Goal: Task Accomplishment & Management: Manage account settings

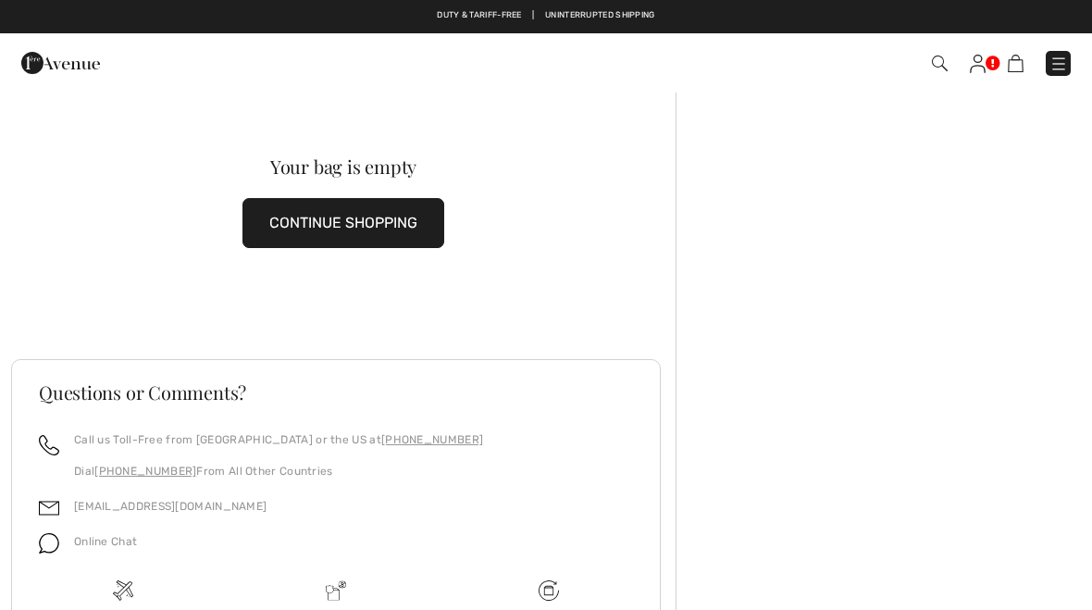
click at [977, 60] on img at bounding box center [978, 64] width 16 height 19
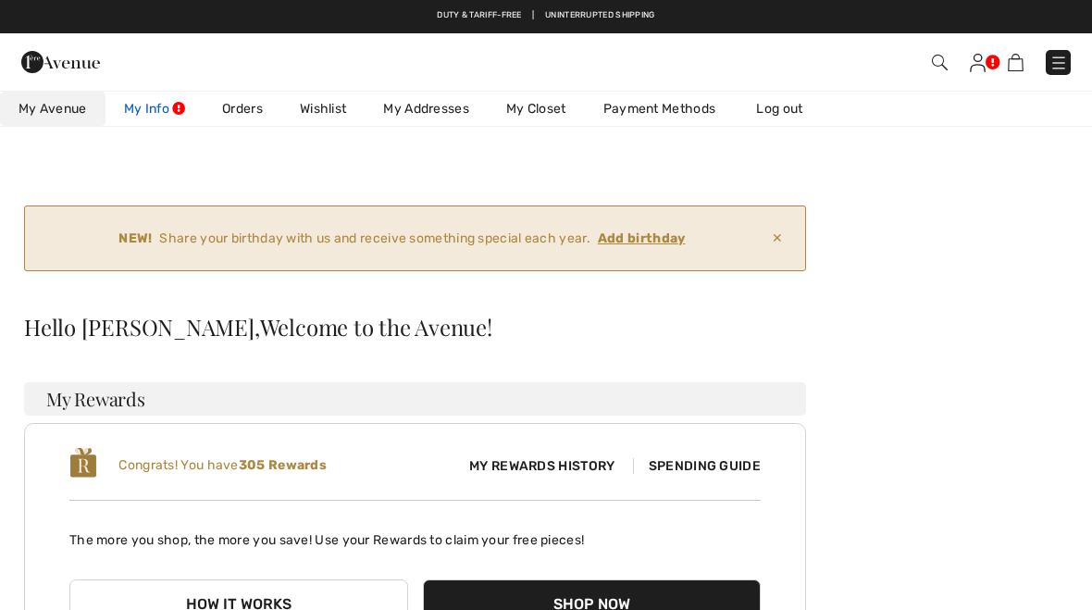
click at [168, 106] on link "My Info" at bounding box center [155, 109] width 98 height 34
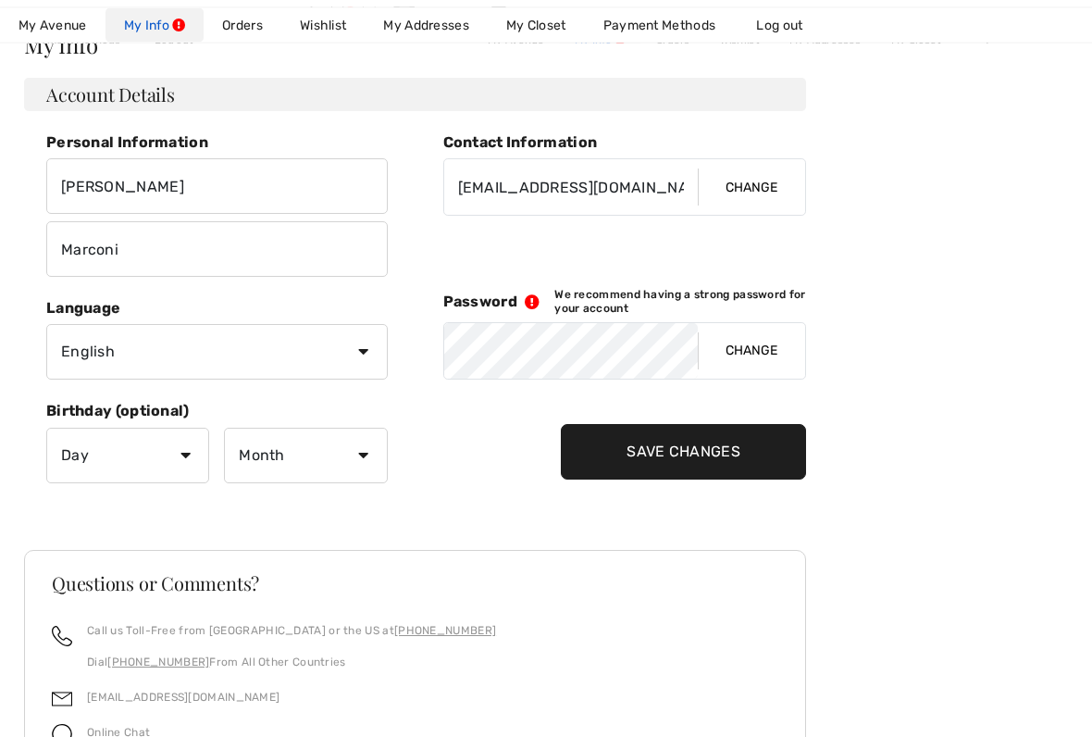
scroll to position [288, 0]
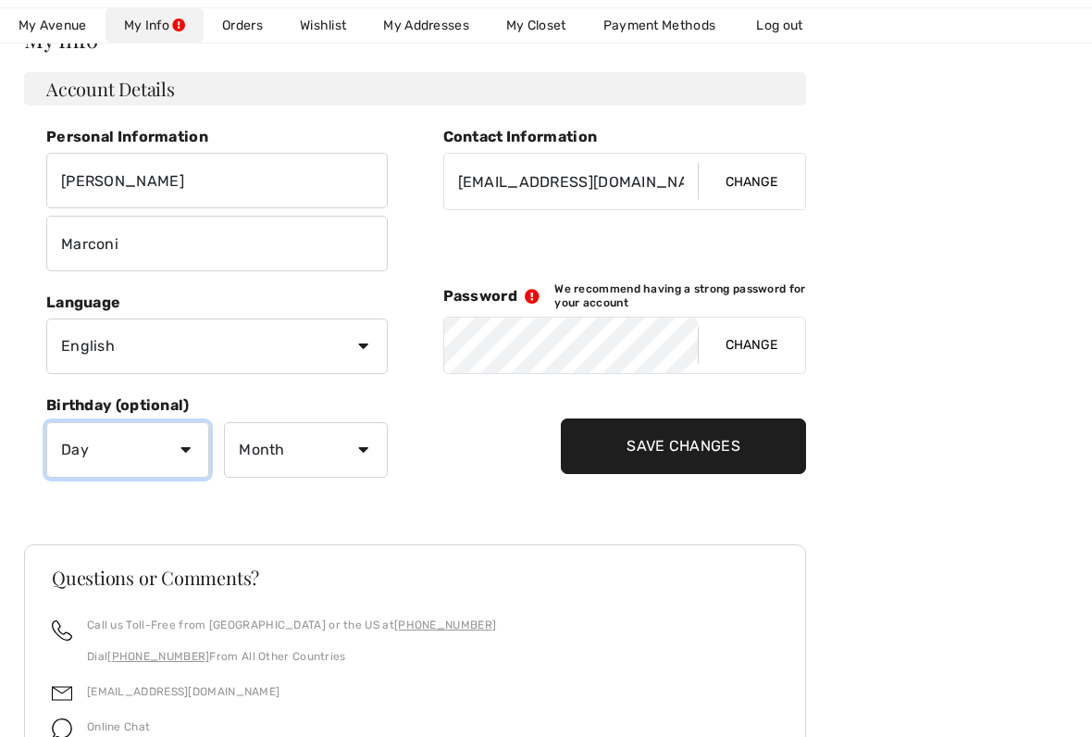
click at [190, 440] on select "Day 1 2 3 4 5 6 7 8 9 10 11 12 13 14 15 16 17 18 19 20 21 22 23 24 25 26 27 28 …" at bounding box center [127, 450] width 163 height 56
select select "20"
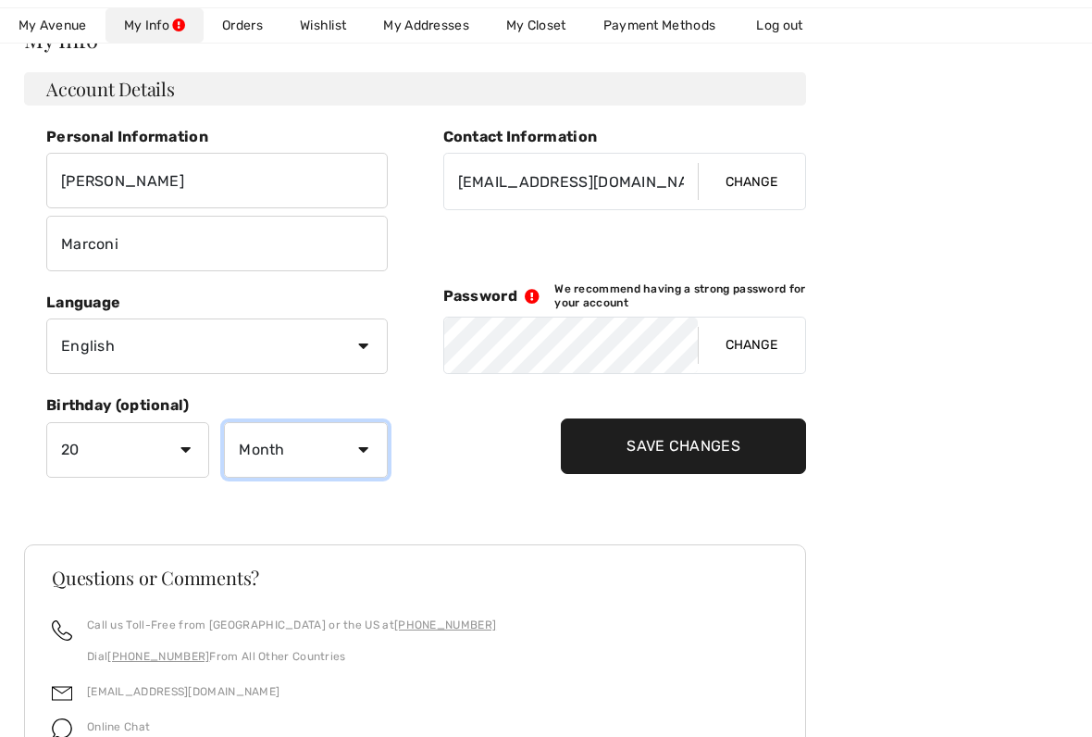
click at [352, 455] on select "Month January February March April May June July August September October Novem…" at bounding box center [305, 450] width 163 height 56
select select "9"
click at [715, 447] on input "Save Changes" at bounding box center [683, 446] width 245 height 56
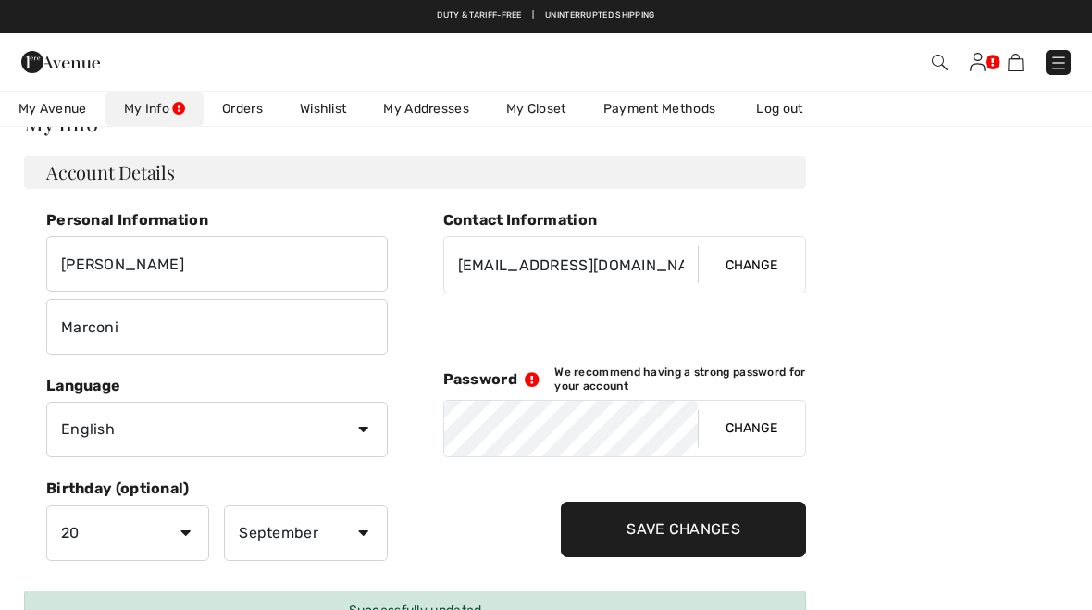
scroll to position [0, 0]
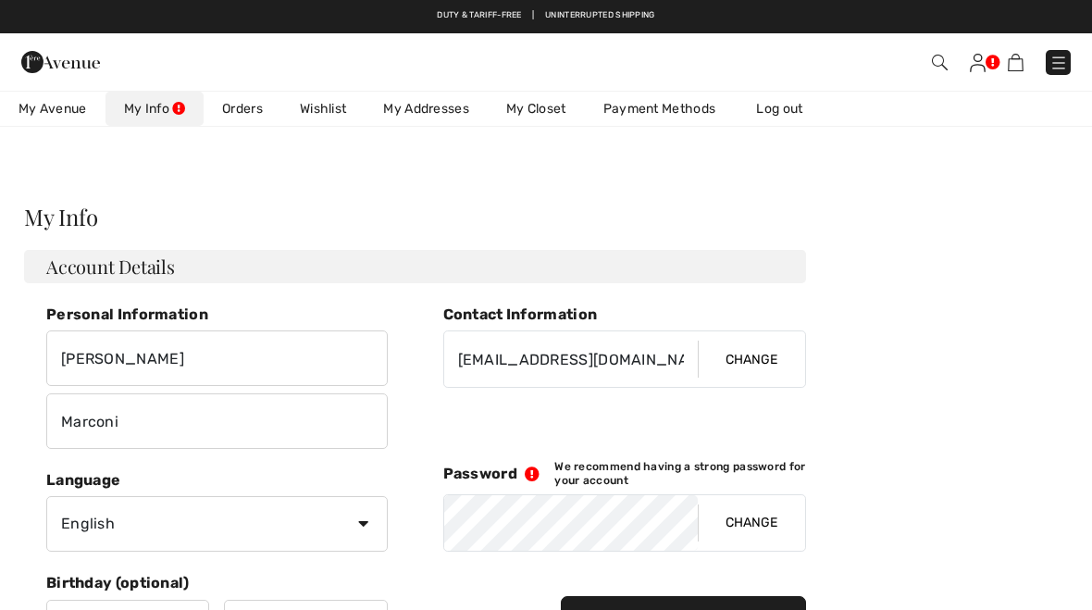
click at [243, 100] on link "Orders" at bounding box center [243, 109] width 78 height 34
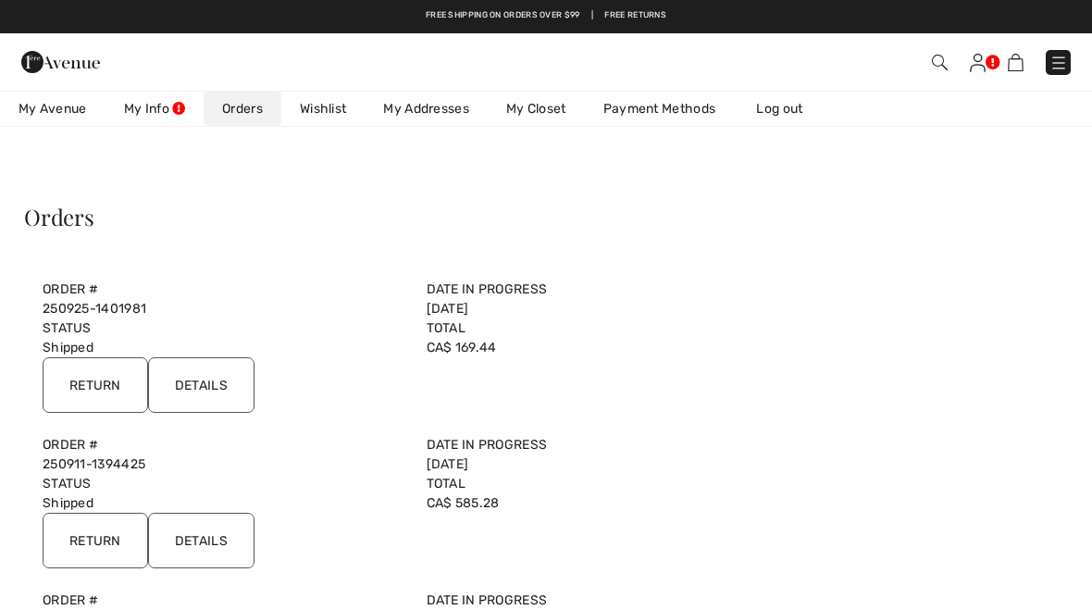
click at [89, 389] on input "Return" at bounding box center [96, 385] width 106 height 56
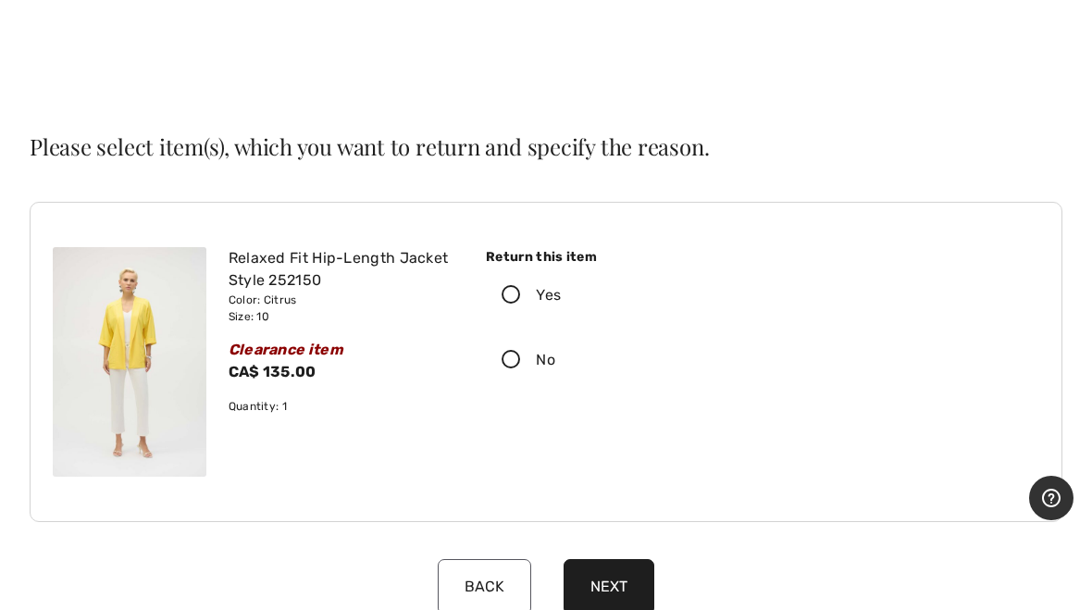
click at [632, 587] on button "Next" at bounding box center [609, 587] width 91 height 56
click at [626, 592] on button "Next" at bounding box center [609, 587] width 91 height 56
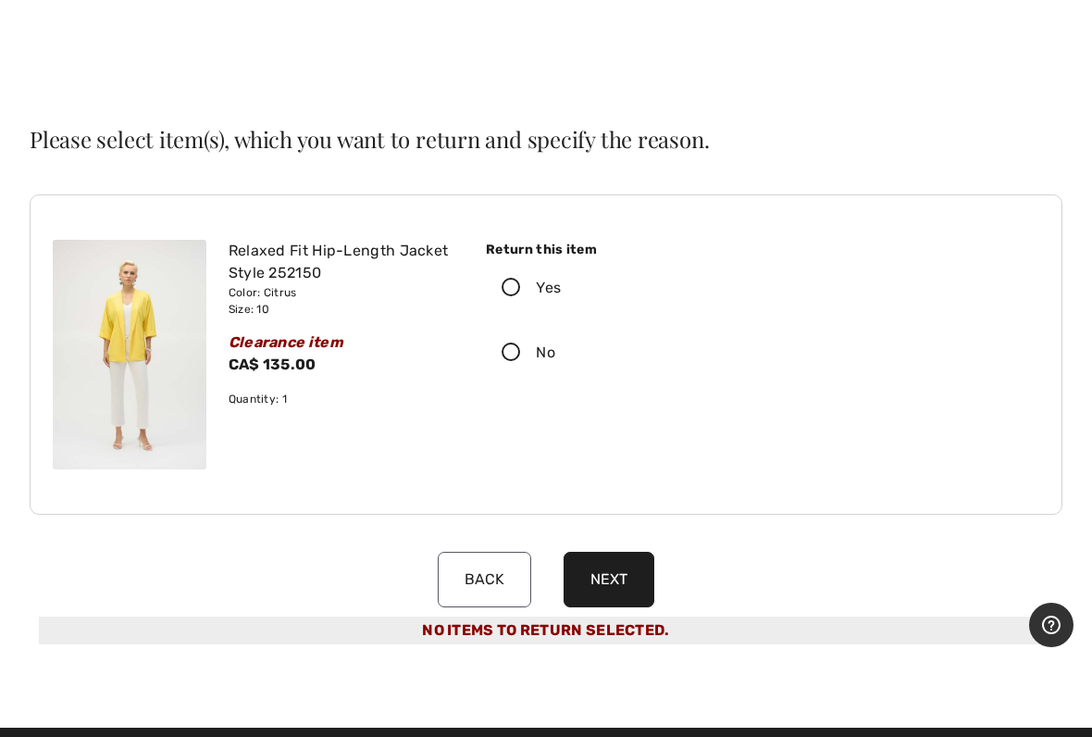
scroll to position [13, 0]
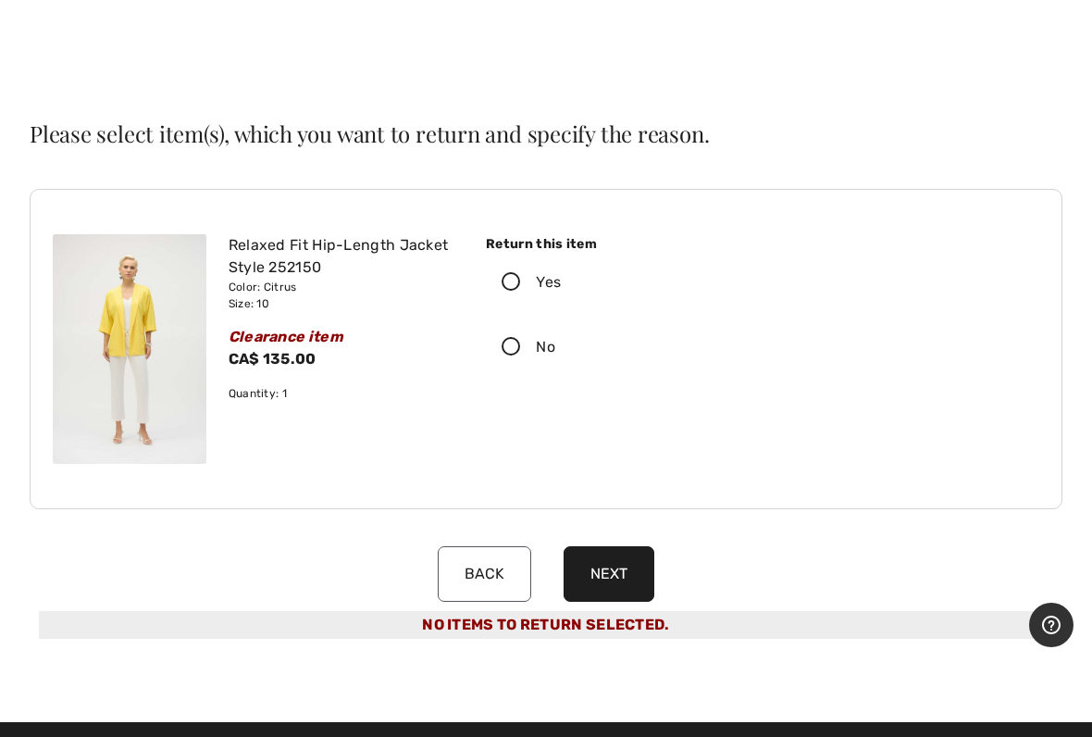
click at [625, 587] on button "Next" at bounding box center [609, 574] width 91 height 56
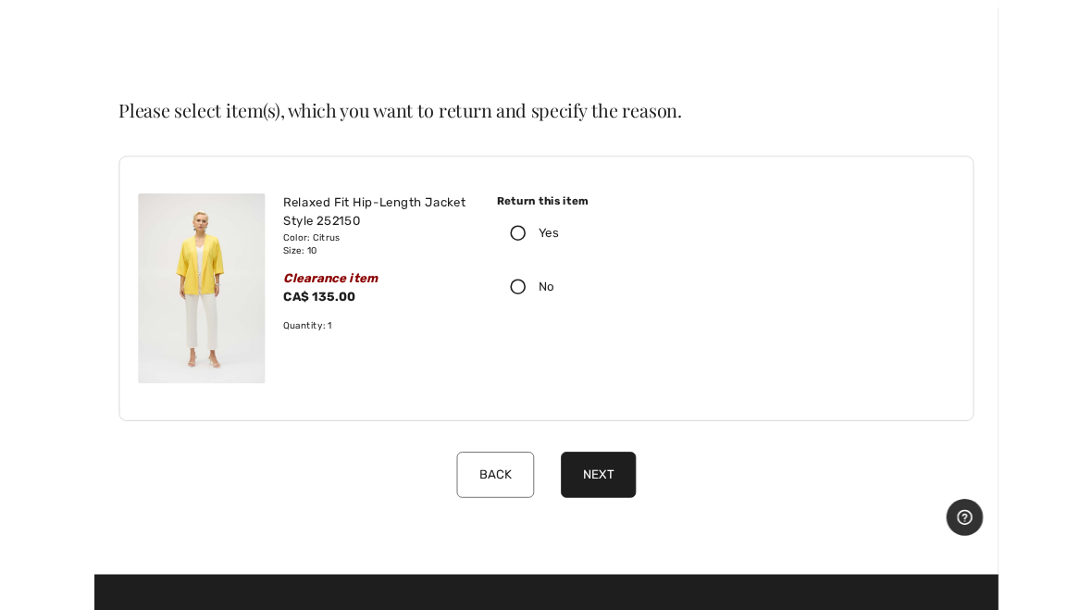
scroll to position [0, 0]
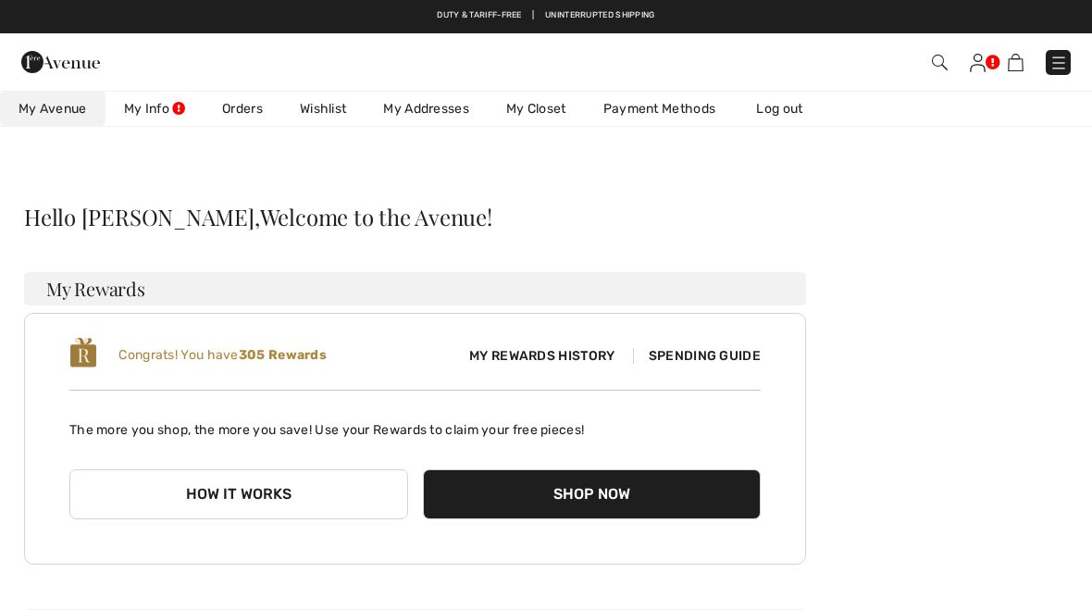
click at [256, 99] on link "Orders" at bounding box center [243, 109] width 78 height 34
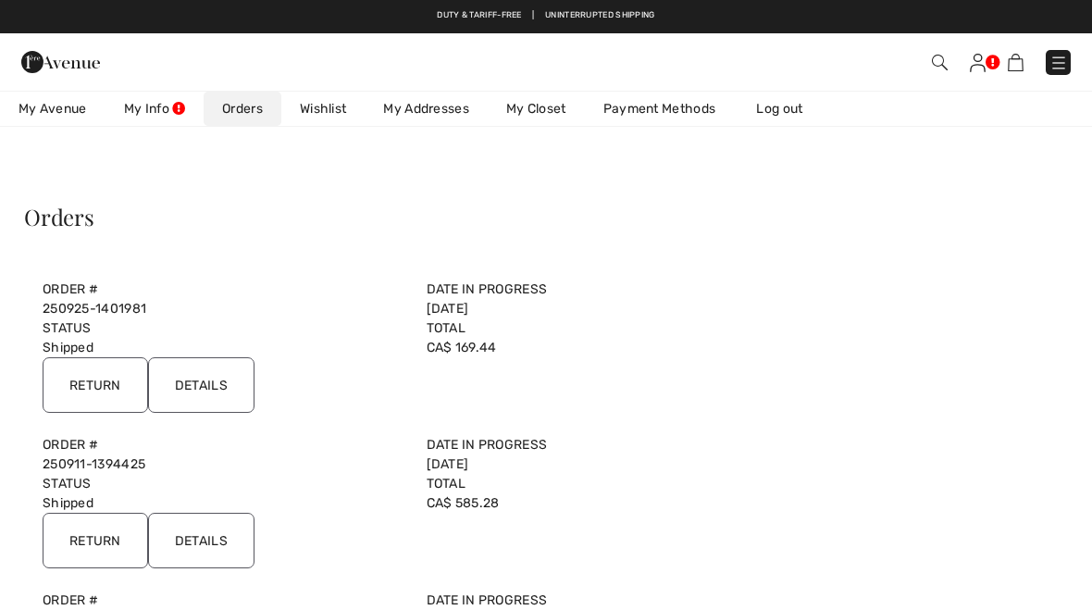
click at [107, 542] on input "Return" at bounding box center [96, 541] width 106 height 56
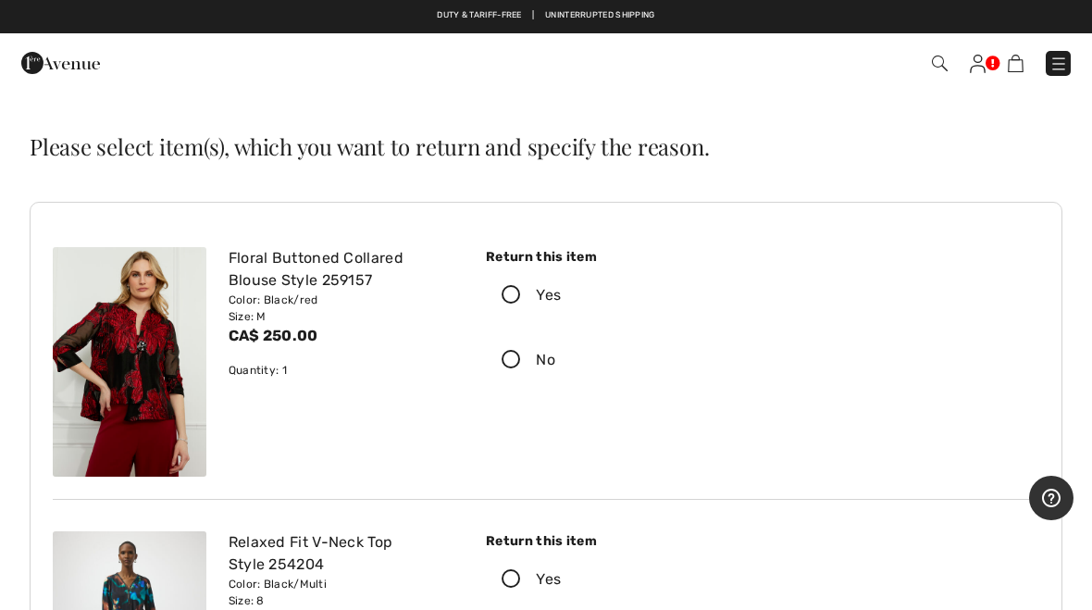
click at [511, 288] on icon at bounding box center [511, 295] width 49 height 19
click at [561, 288] on input "Yes" at bounding box center [567, 296] width 12 height 56
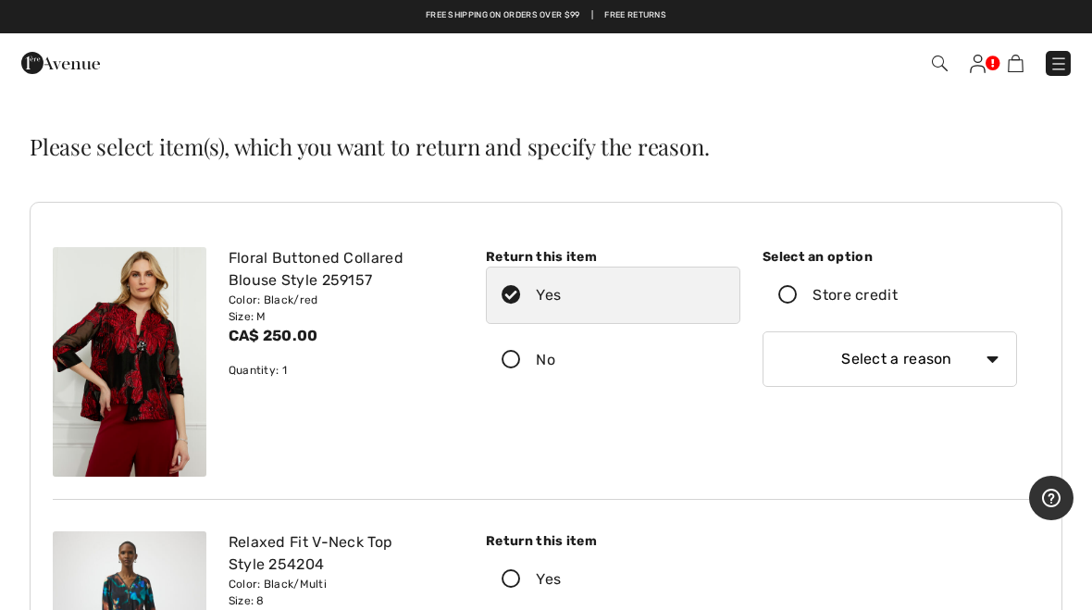
click at [1002, 361] on select "Select a reason I received the wrong product or size My order arrived too late …" at bounding box center [890, 359] width 255 height 56
select select "4"
click at [788, 287] on icon at bounding box center [788, 295] width 49 height 19
click at [898, 287] on input "Store credit" at bounding box center [904, 296] width 12 height 56
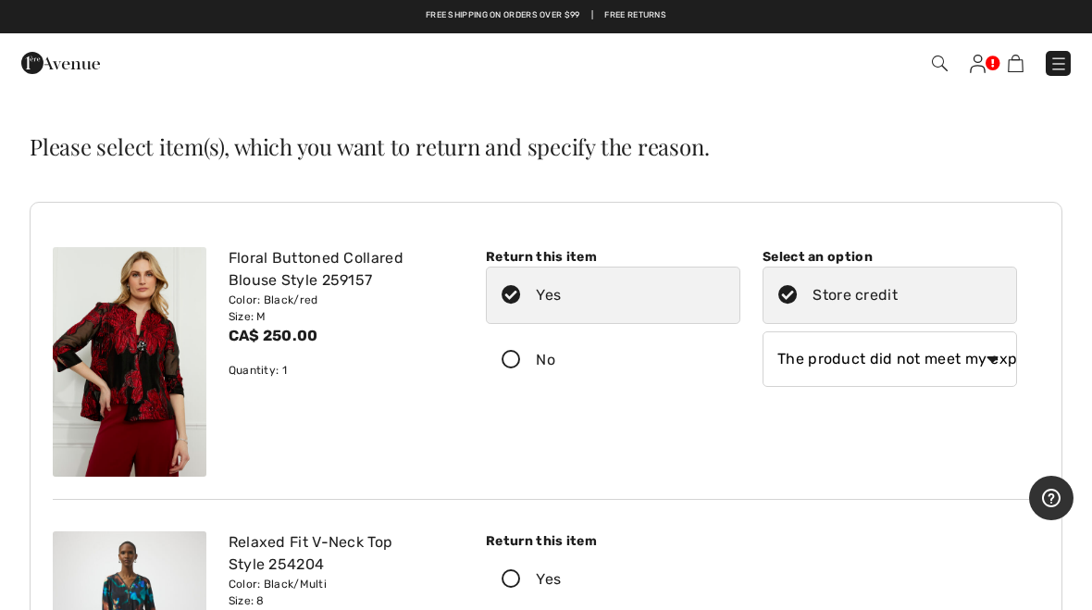
click at [786, 291] on icon at bounding box center [788, 295] width 49 height 19
click at [898, 291] on input "Store credit" at bounding box center [904, 296] width 12 height 56
click at [784, 301] on icon at bounding box center [788, 295] width 49 height 19
click at [898, 301] on input "Store credit" at bounding box center [904, 296] width 12 height 56
click at [878, 293] on div "Store credit" at bounding box center [855, 295] width 85 height 22
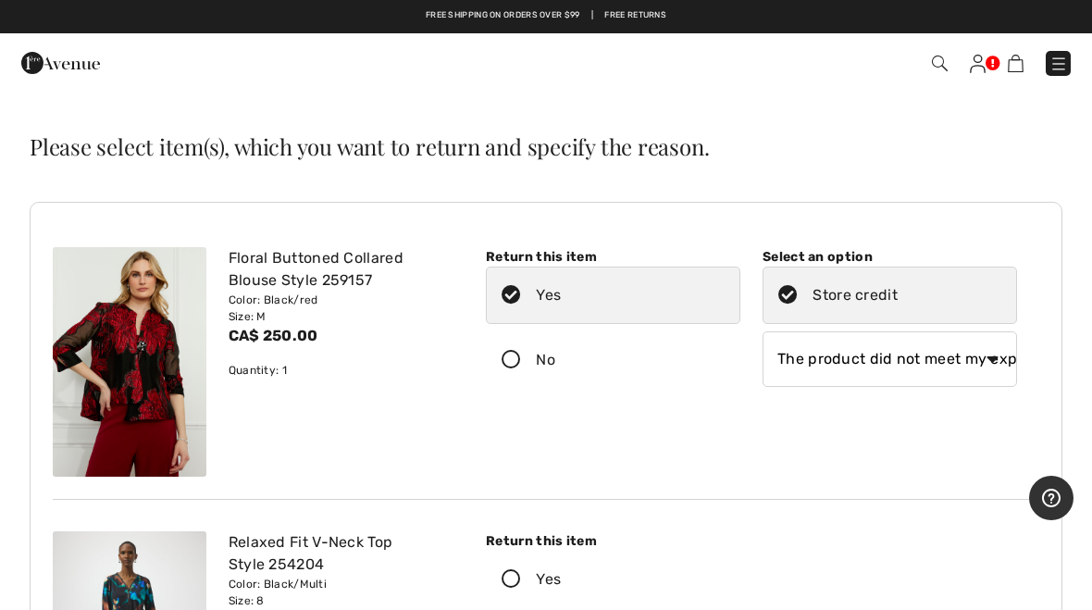
click at [898, 293] on input "Store credit" at bounding box center [904, 296] width 12 height 56
click at [796, 302] on icon at bounding box center [788, 295] width 49 height 19
click at [898, 302] on input "Store credit" at bounding box center [904, 296] width 12 height 56
click at [784, 302] on icon at bounding box center [788, 295] width 49 height 19
click at [898, 302] on input "Store credit" at bounding box center [904, 296] width 12 height 56
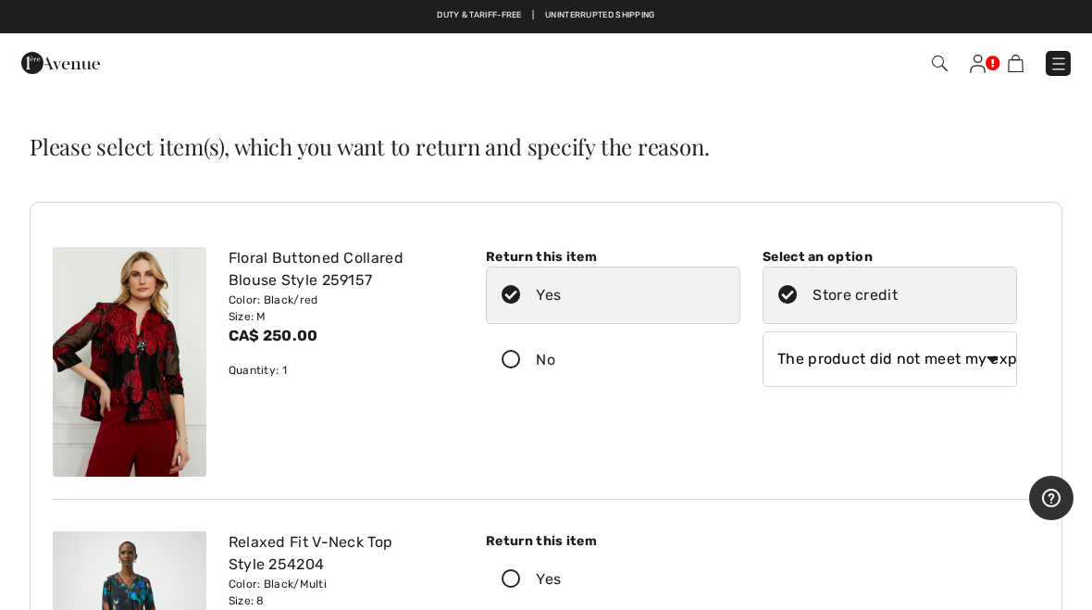
click at [844, 295] on div "Store credit" at bounding box center [855, 295] width 85 height 22
click at [898, 295] on input "Store credit" at bounding box center [904, 296] width 12 height 56
click at [942, 362] on select "Select a reason I received the wrong product or size My order arrived too late …" at bounding box center [890, 359] width 255 height 56
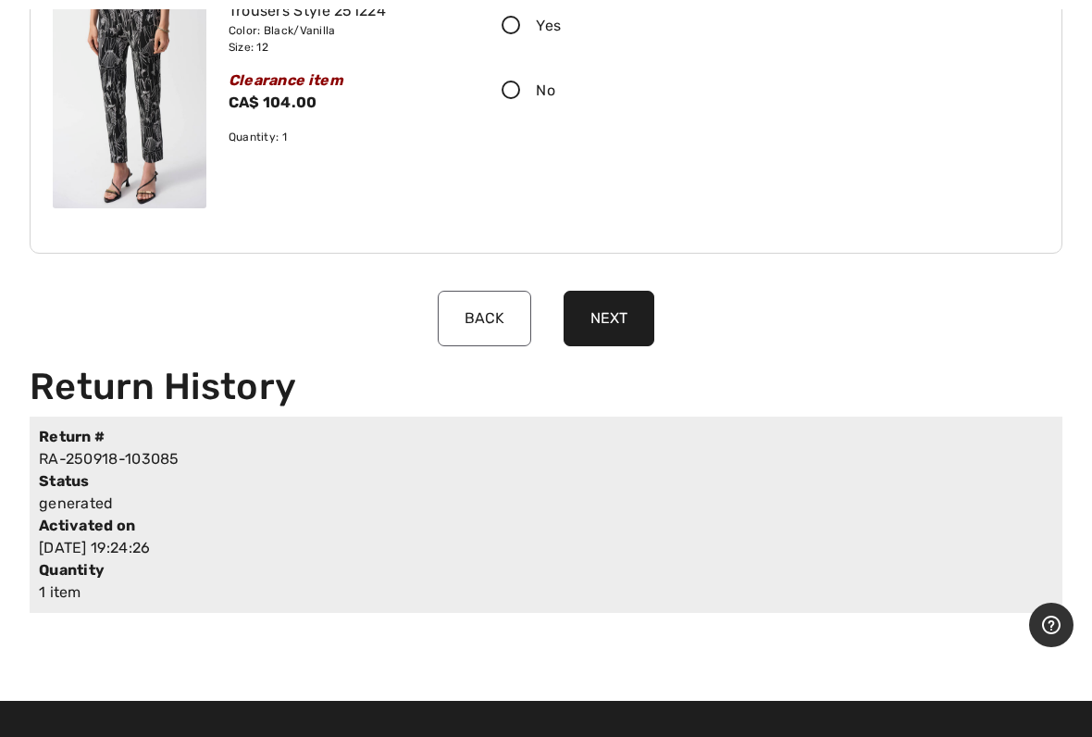
scroll to position [1212, 0]
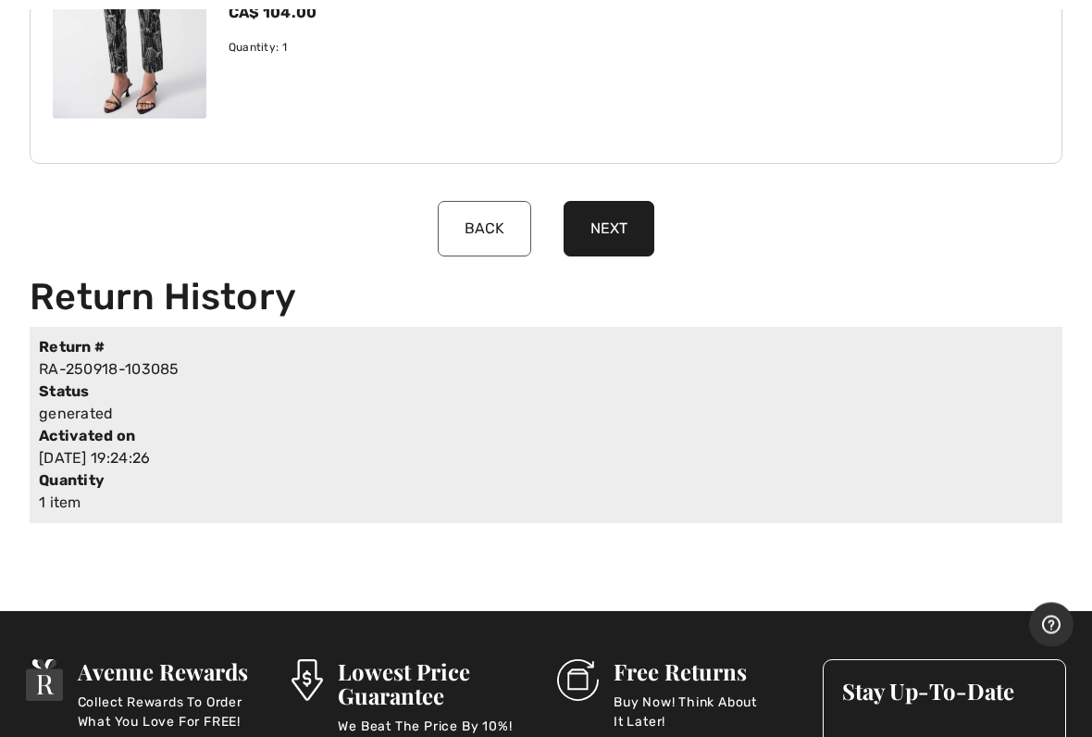
click at [616, 221] on button "Next" at bounding box center [609, 230] width 91 height 56
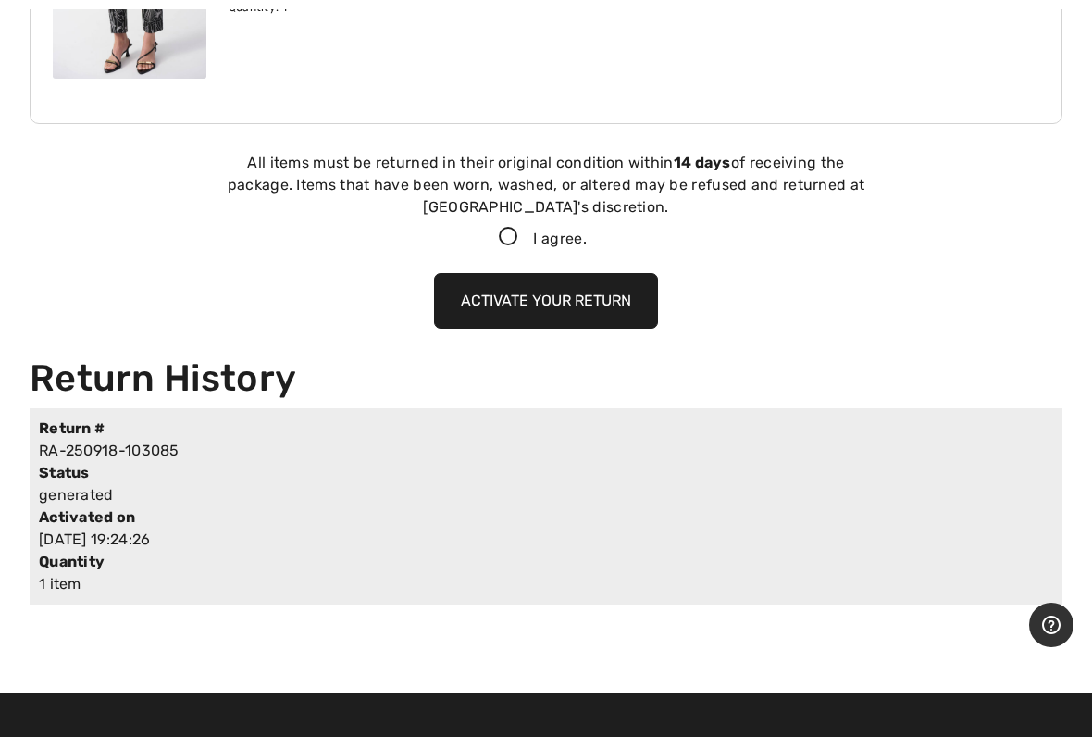
scroll to position [1292, 0]
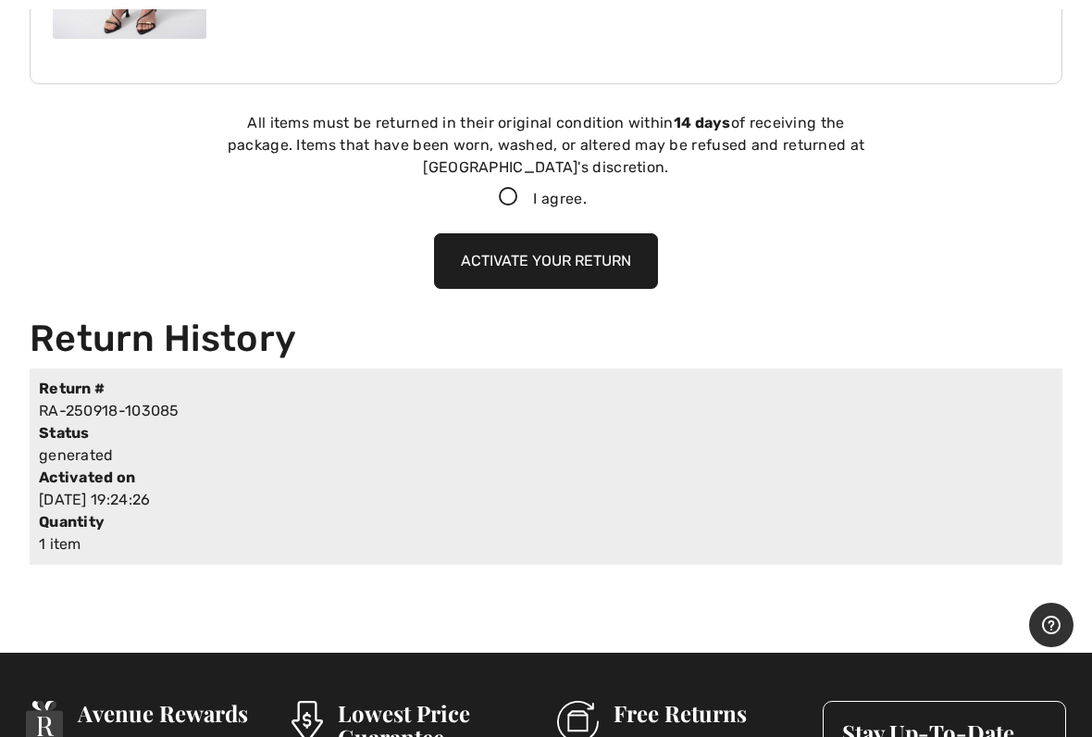
click at [506, 195] on icon at bounding box center [508, 197] width 49 height 19
click at [587, 195] on input "I agree." at bounding box center [593, 198] width 12 height 12
checkbox input "true"
click at [582, 264] on button "Activate your return" at bounding box center [546, 261] width 224 height 56
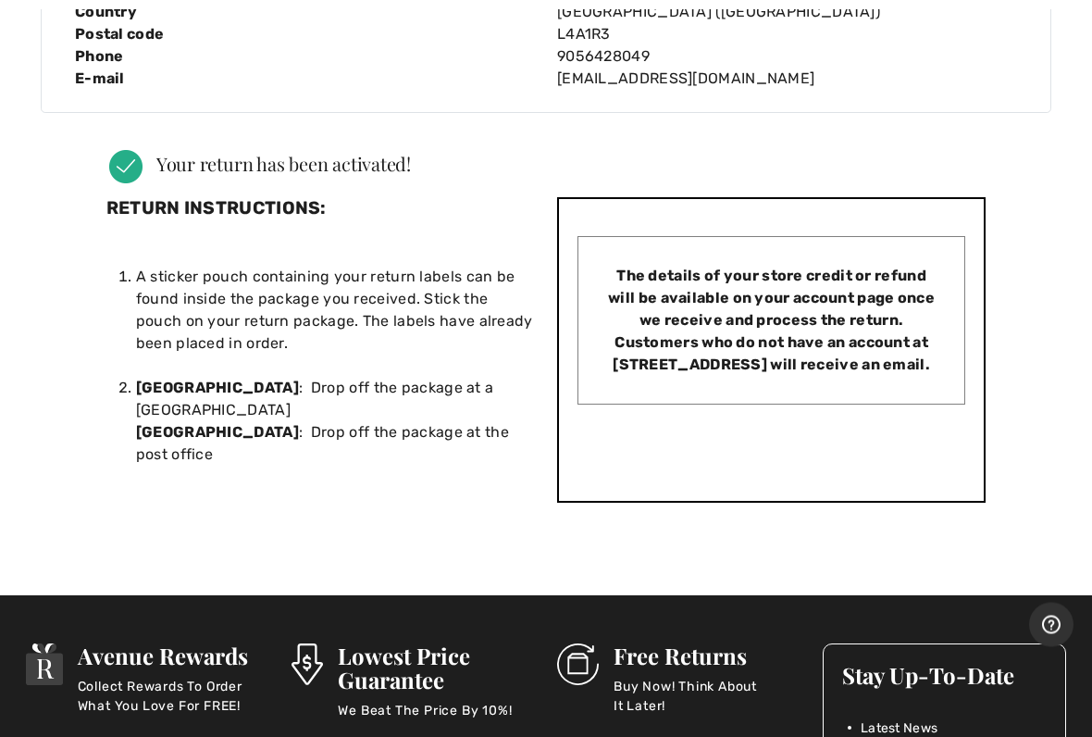
scroll to position [532, 0]
